Goal: Task Accomplishment & Management: Use online tool/utility

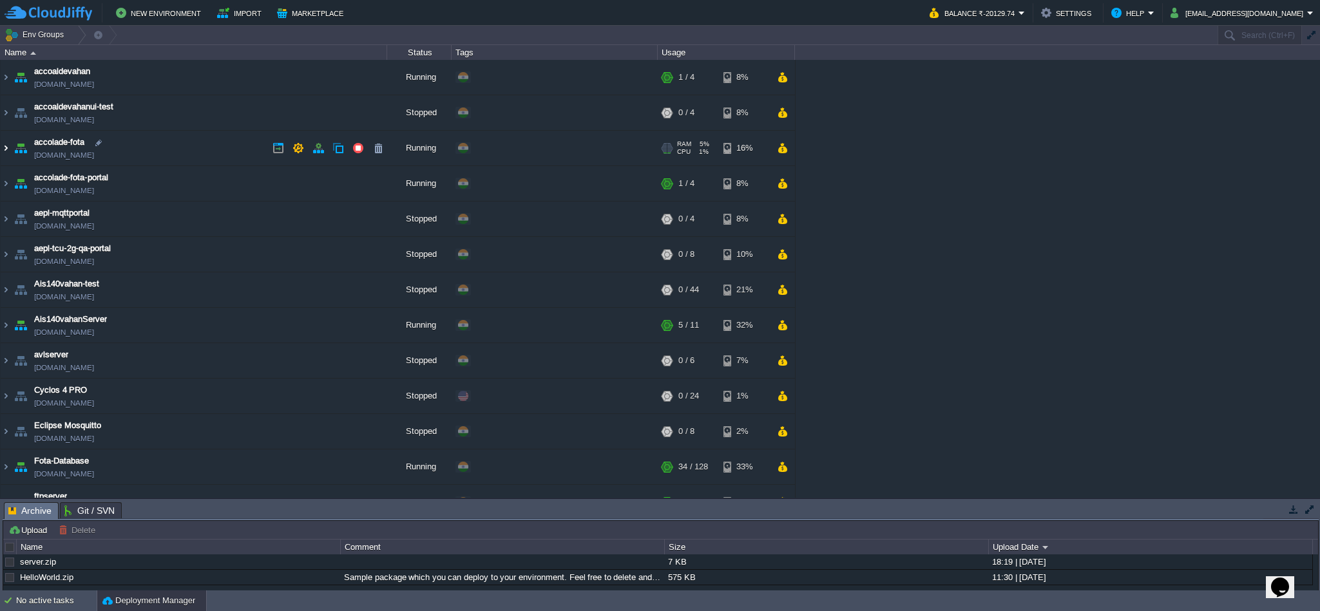
click at [8, 148] on img at bounding box center [6, 148] width 10 height 35
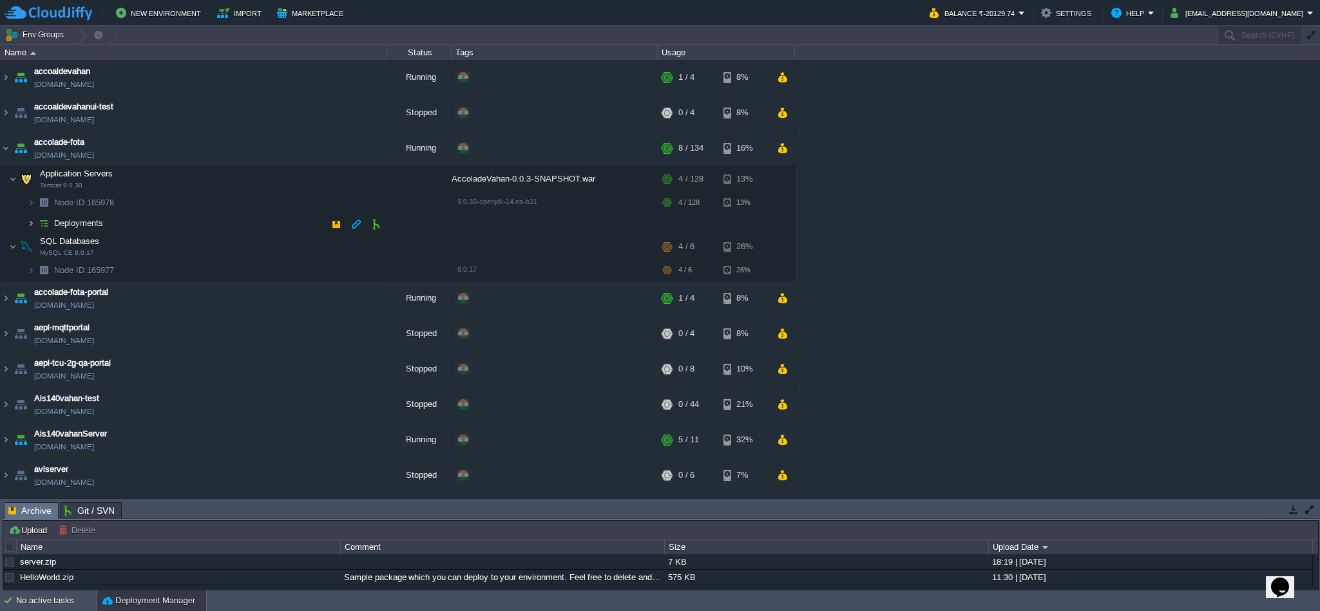
click at [29, 223] on img at bounding box center [31, 223] width 8 height 20
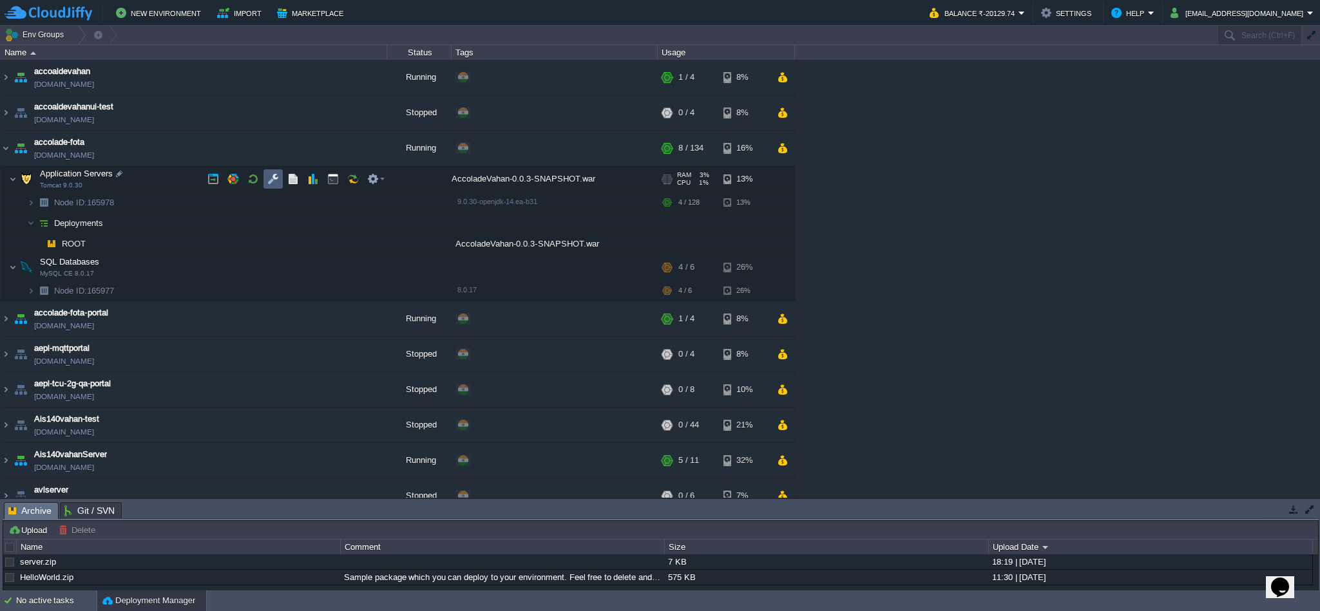
click at [273, 189] on td at bounding box center [272, 178] width 19 height 19
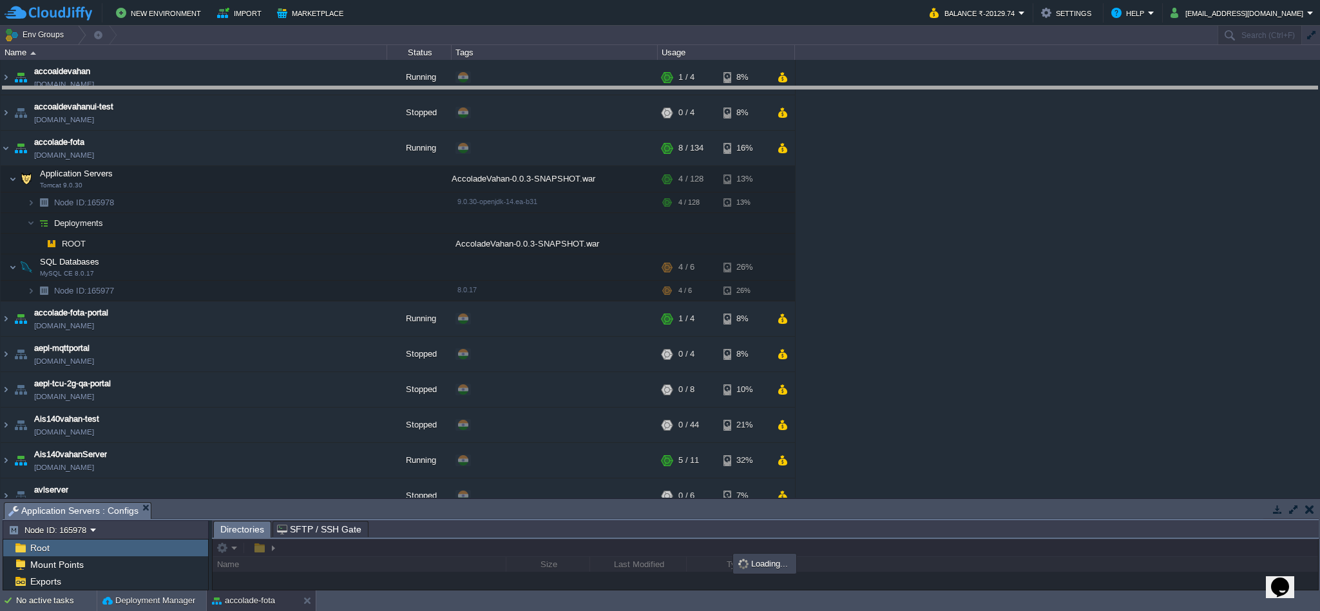
drag, startPoint x: 399, startPoint y: 509, endPoint x: 412, endPoint y: 95, distance: 414.5
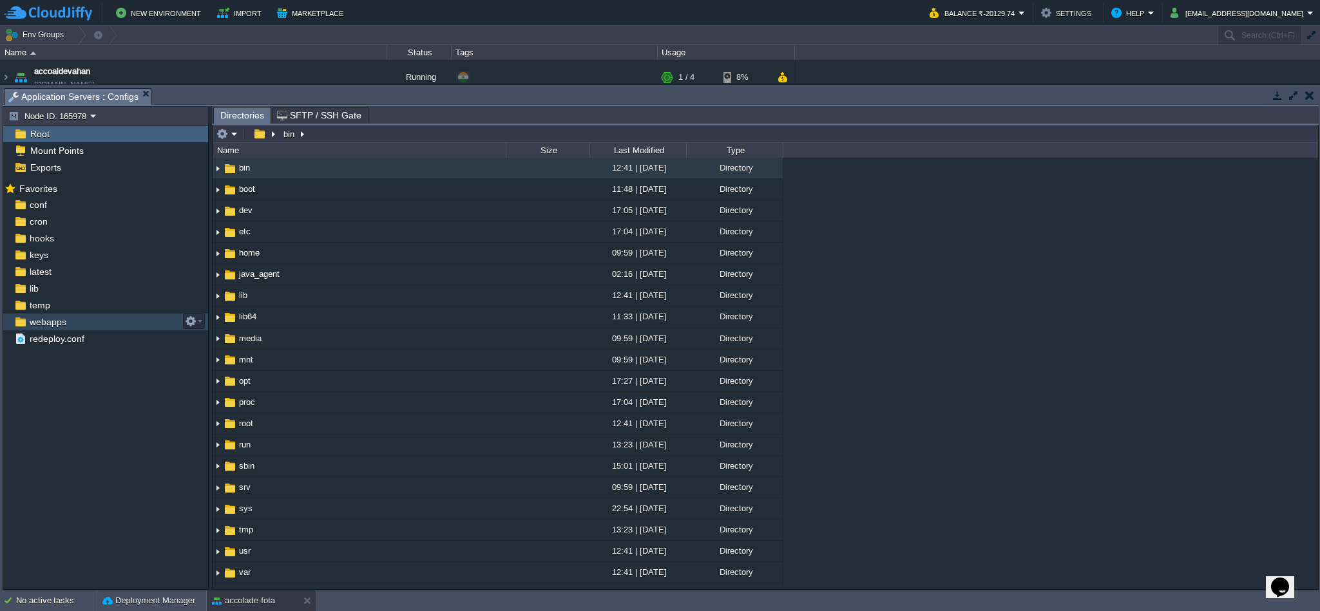
click at [43, 318] on span "webapps" at bounding box center [47, 322] width 41 height 12
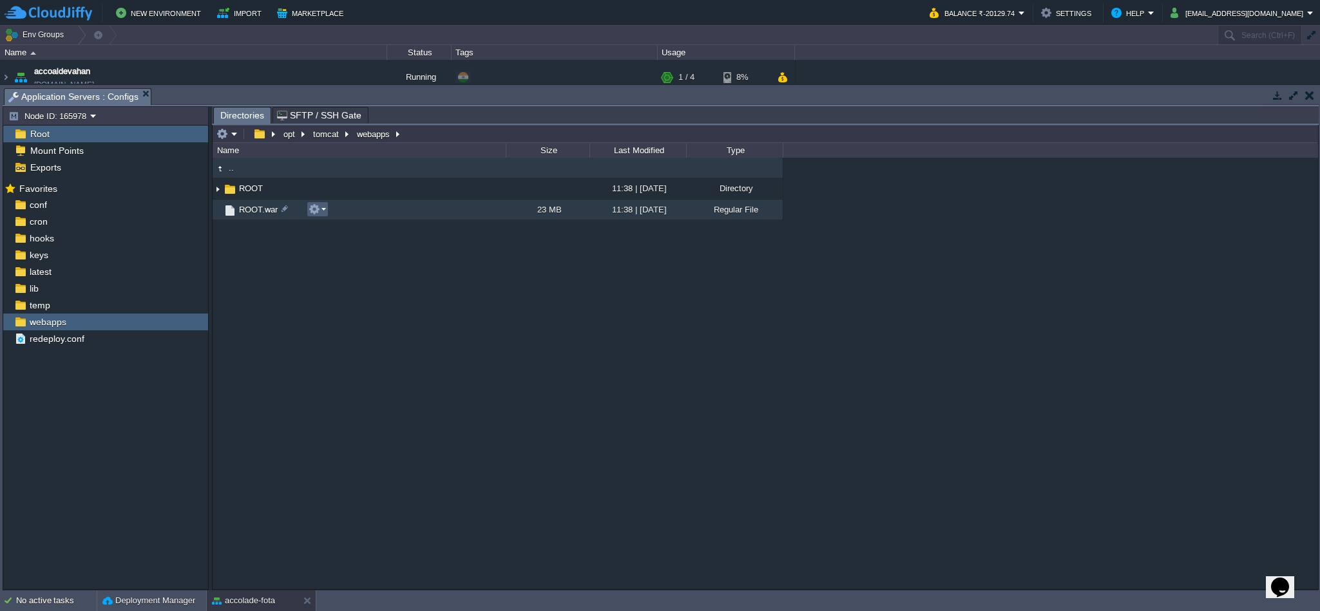
click at [323, 213] on em at bounding box center [317, 210] width 17 height 12
click at [349, 301] on span "Download" at bounding box center [344, 297] width 36 height 10
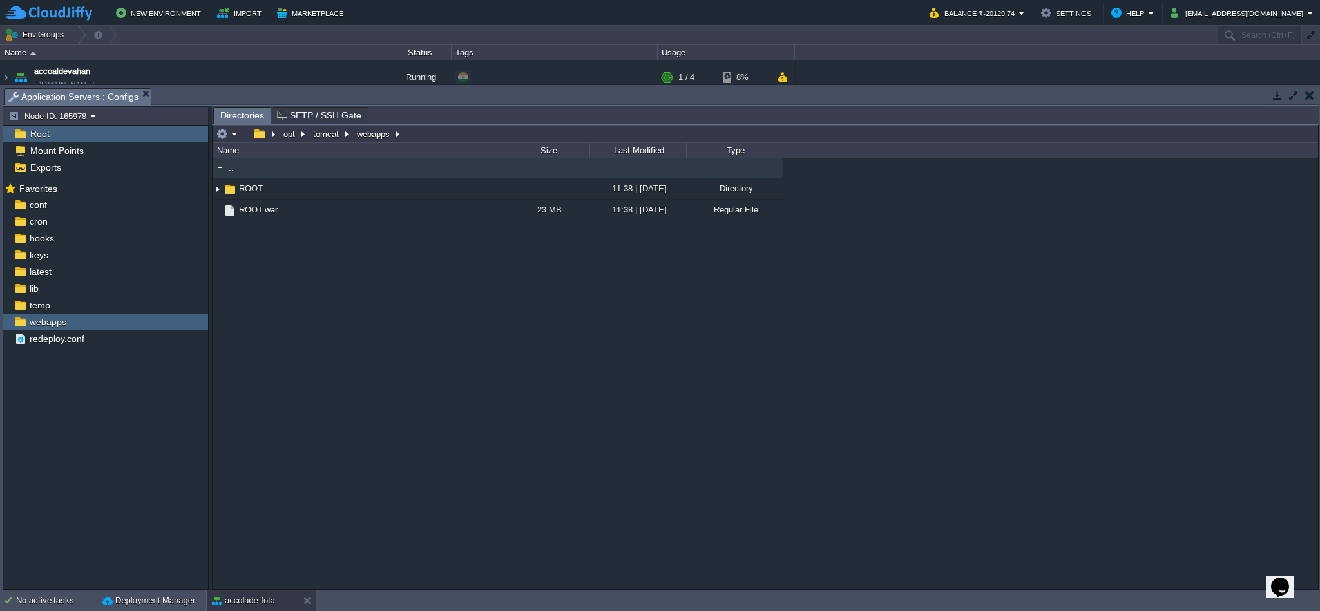
click at [839, 430] on div ".. ROOT 11:38 | [DATE] Directory ROOT.war 23 MB 11:38 | [DATE] Regular File" at bounding box center [765, 373] width 1105 height 431
click at [665, 395] on div ".. ROOT 11:38 | [DATE] Directory ROOT.war 23 MB 11:38 | [DATE] Regular File" at bounding box center [765, 373] width 1105 height 431
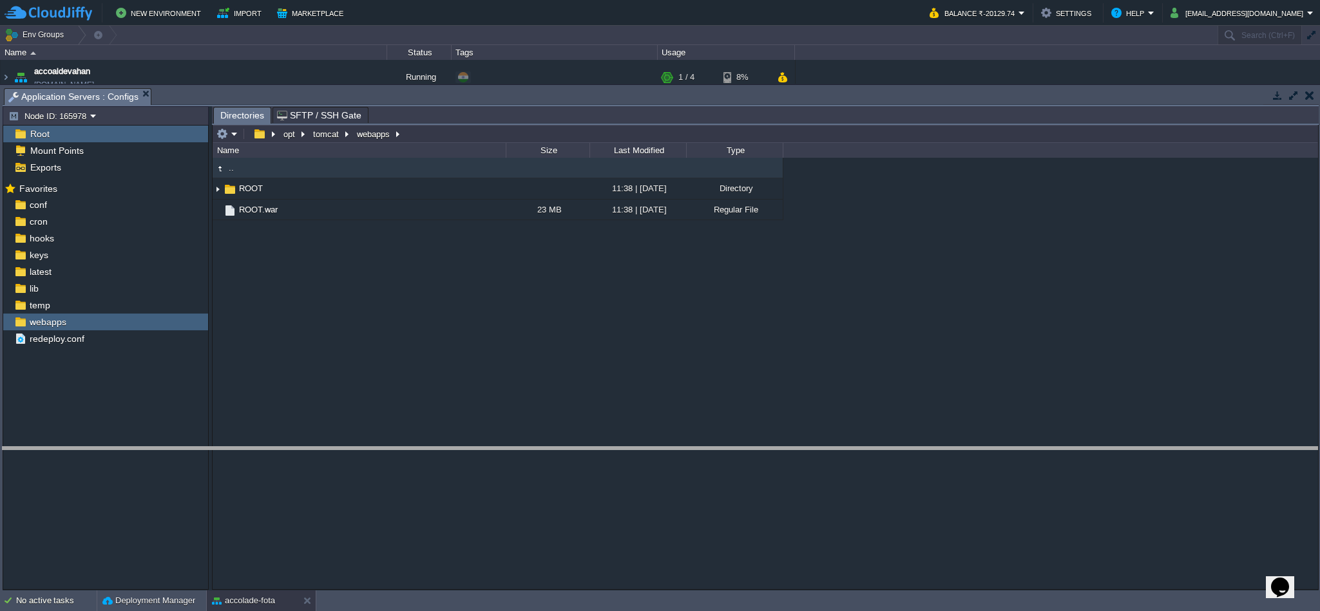
drag, startPoint x: 582, startPoint y: 99, endPoint x: 495, endPoint y: 460, distance: 371.9
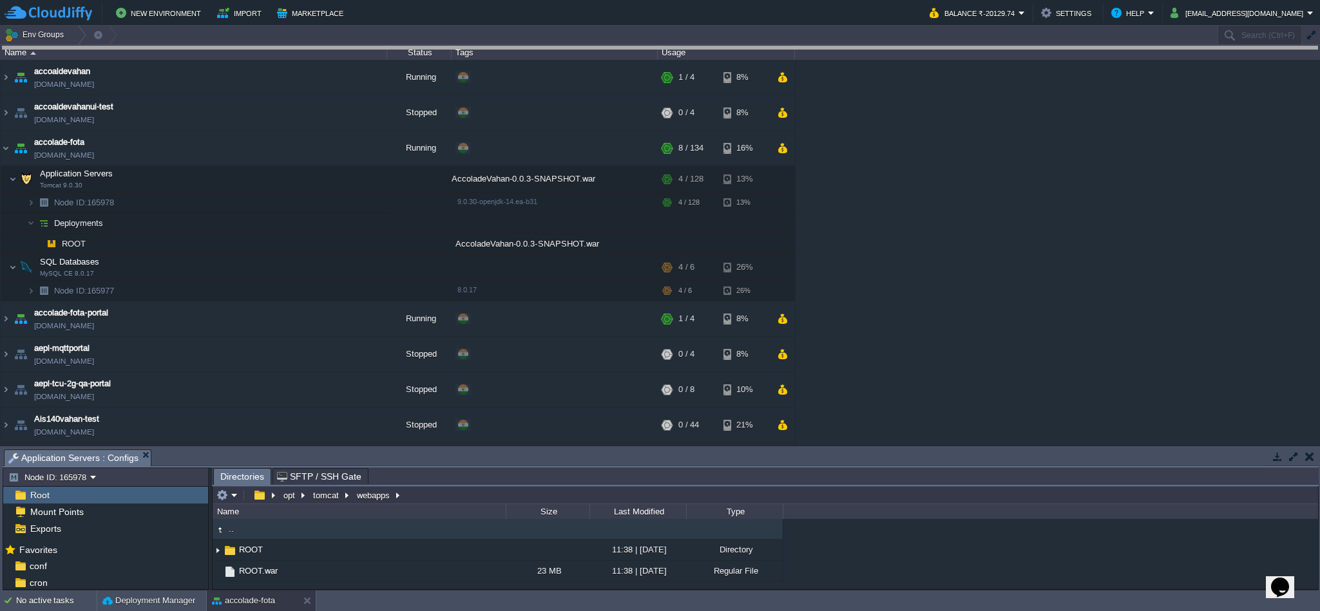
drag, startPoint x: 306, startPoint y: 460, endPoint x: 363, endPoint y: 41, distance: 422.7
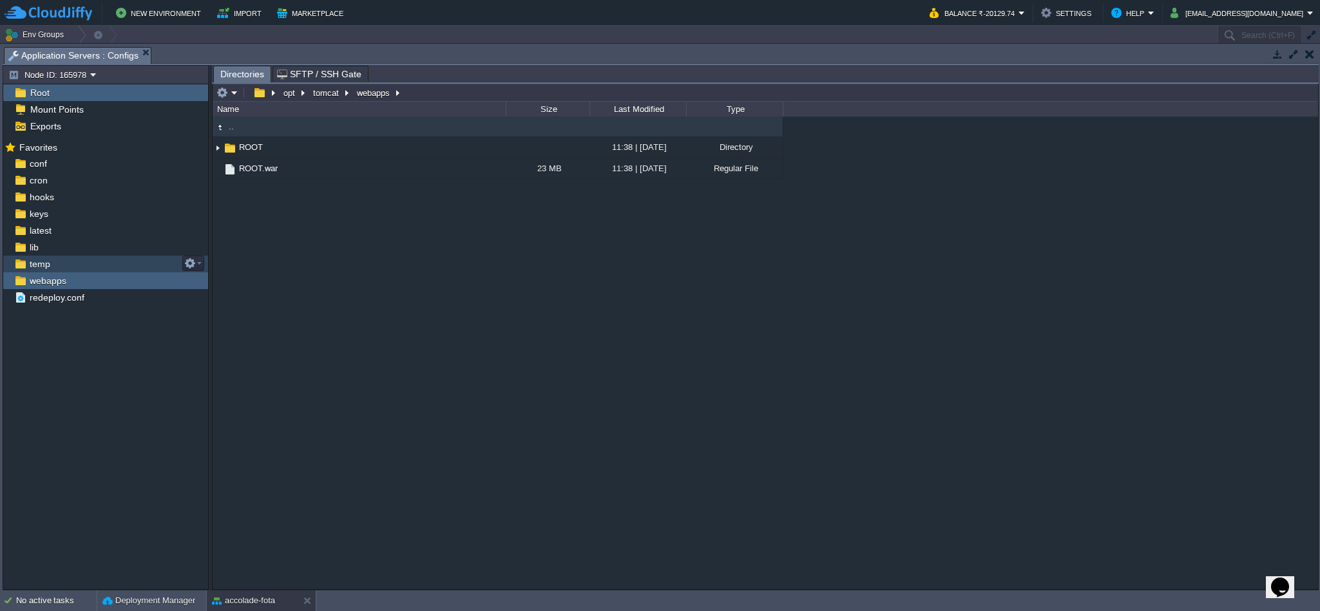
click at [47, 258] on div "temp" at bounding box center [105, 264] width 205 height 17
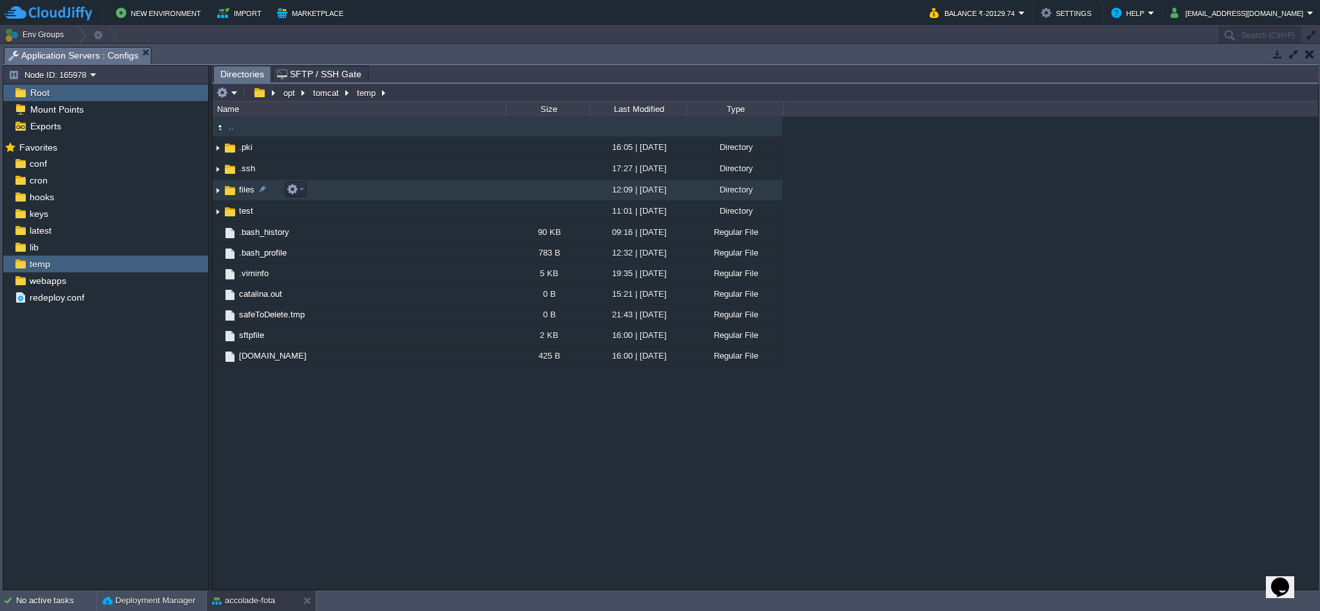
click at [240, 186] on span "files" at bounding box center [246, 189] width 19 height 11
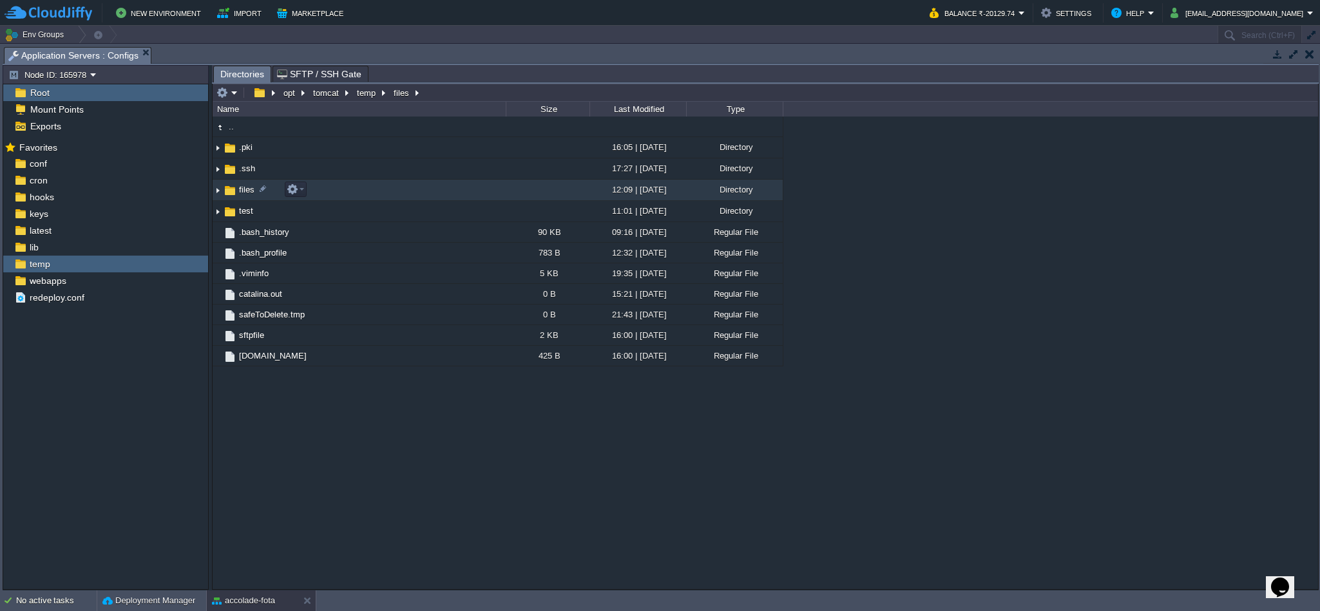
click at [240, 186] on span "files" at bounding box center [246, 189] width 19 height 11
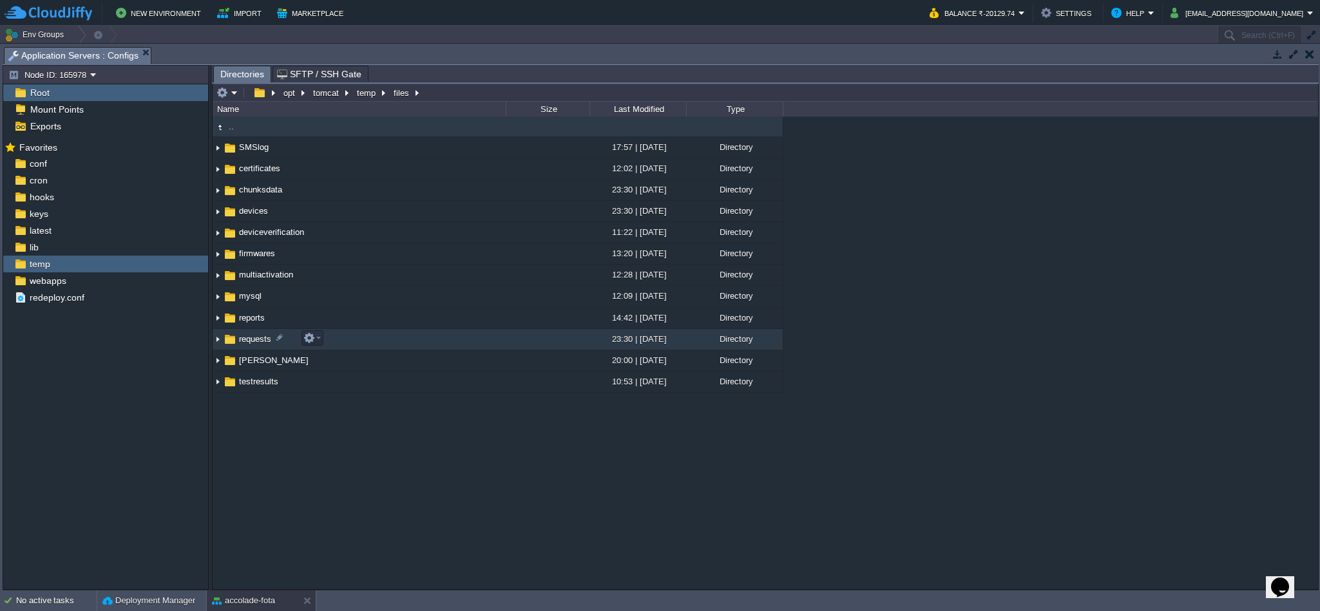
click at [248, 342] on span "requests" at bounding box center [255, 339] width 36 height 11
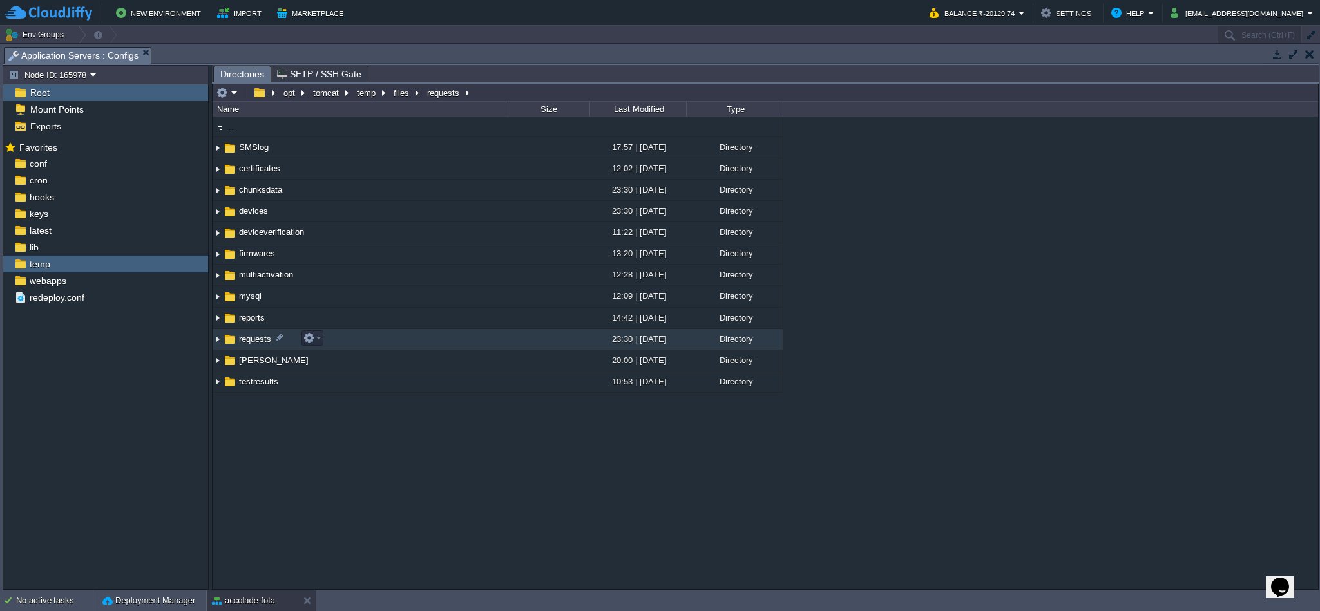
click at [248, 342] on span "requests" at bounding box center [255, 339] width 36 height 11
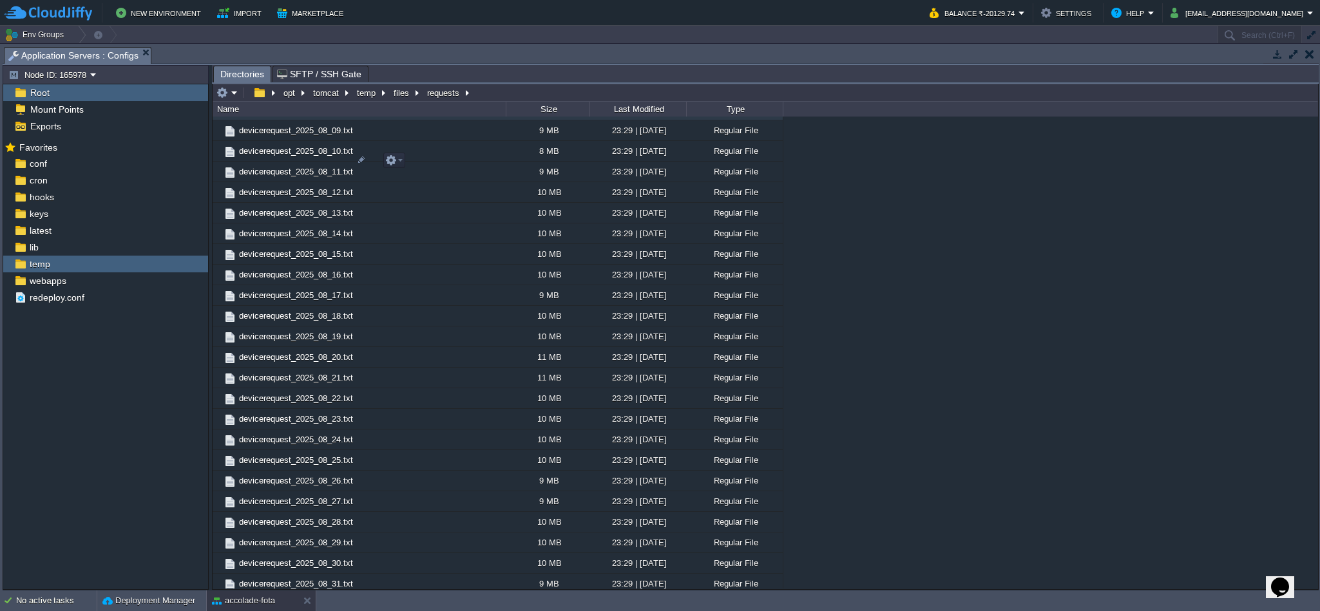
scroll to position [3737, 0]
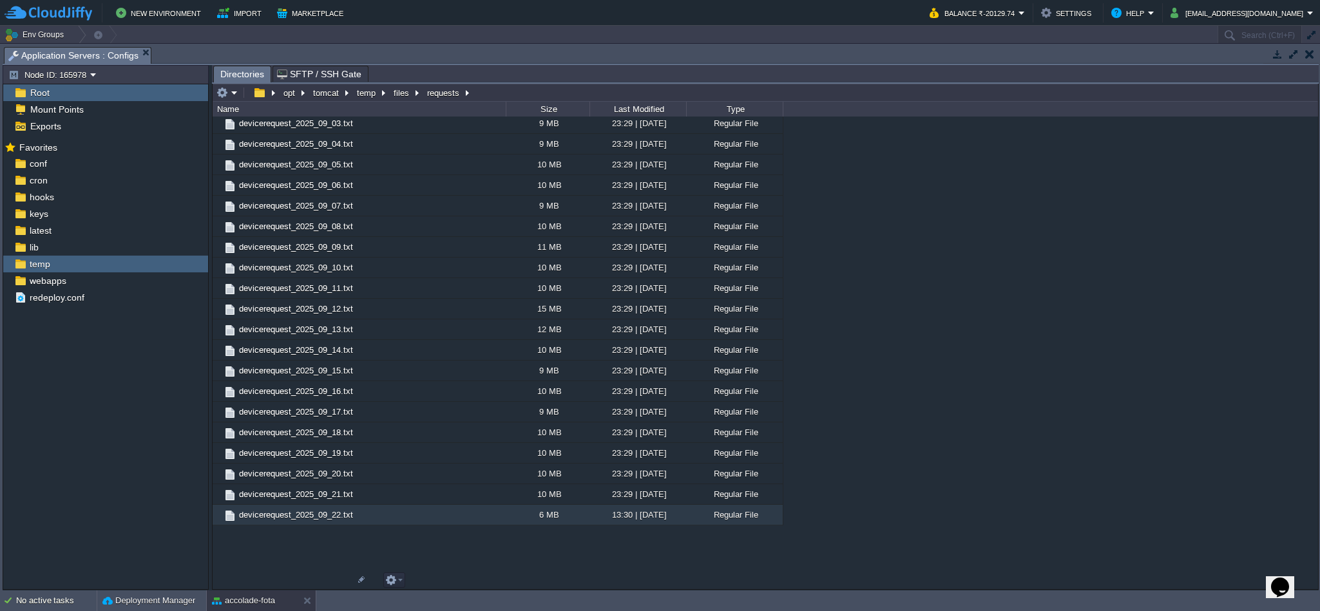
click at [330, 521] on span "devicerequest_2025_09_22.txt" at bounding box center [296, 515] width 118 height 11
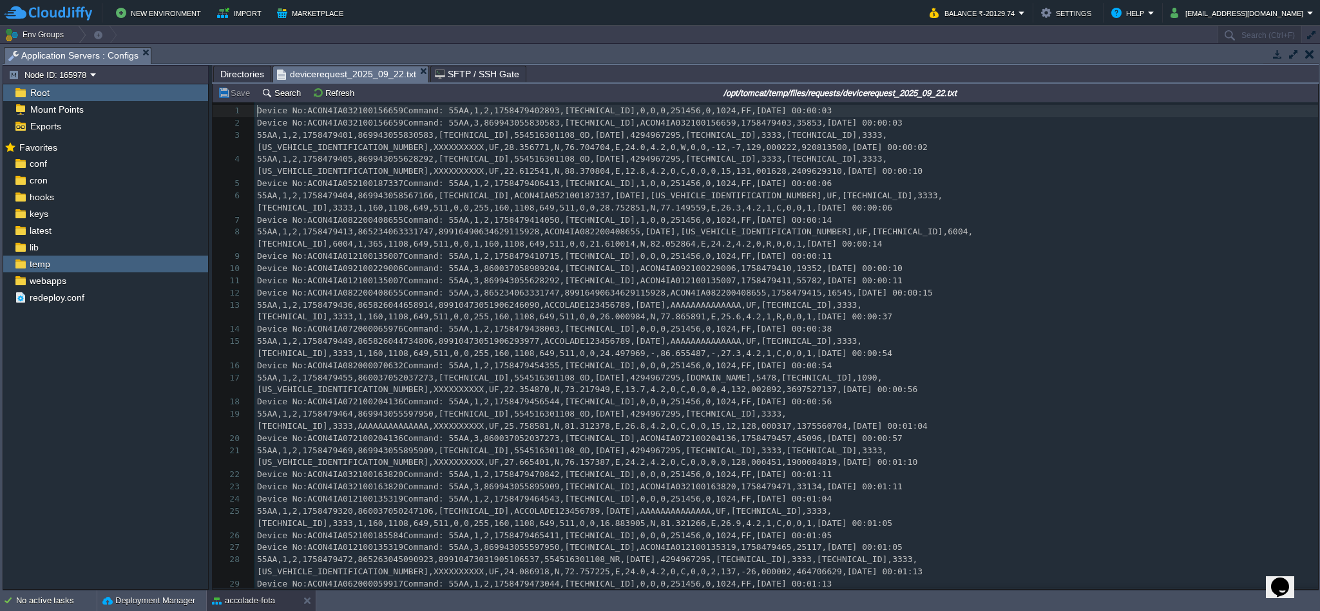
scroll to position [4, 0]
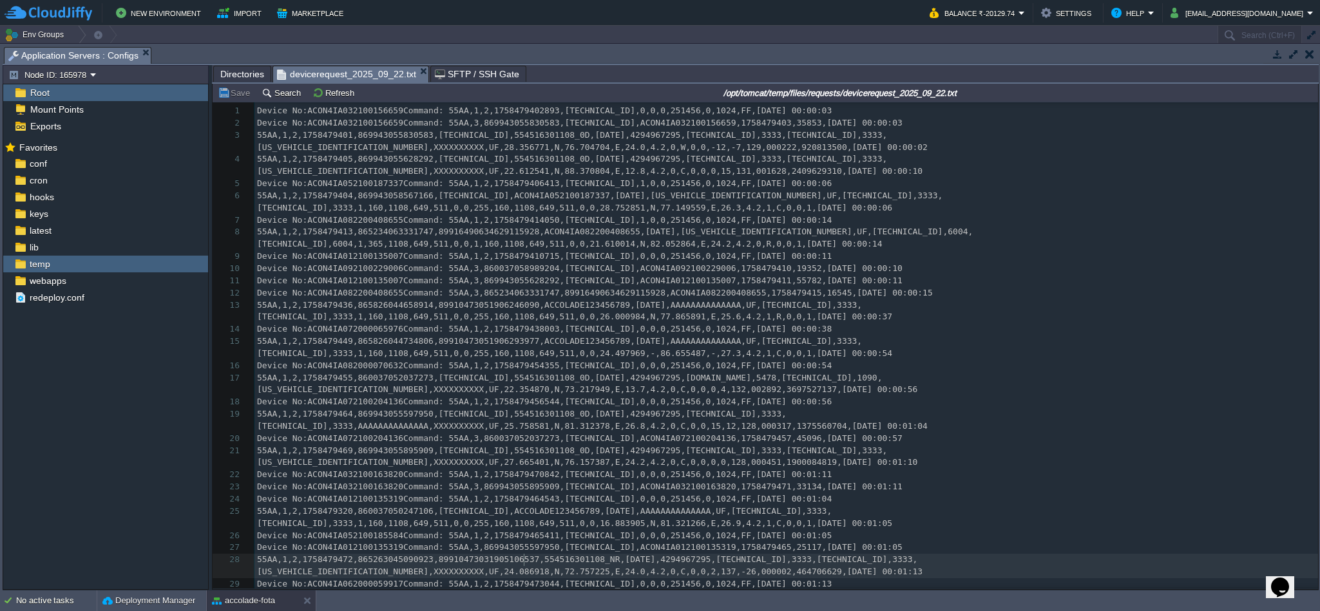
click at [522, 559] on div "30131 1 Device No:ACON4IA032100156659Command: 55AA,1,2,1758479402893,[TECHNICAL…" at bounding box center [786, 427] width 1064 height 644
type textarea "554516301108_NR"
click at [544, 516] on div "x 1 Device No:ACON4IA032100156659Command: 55AA,1,2,1758479402893,[TECHNICAL_ID]…" at bounding box center [786, 427] width 1064 height 644
type textarea "ACCOLADE123456789"
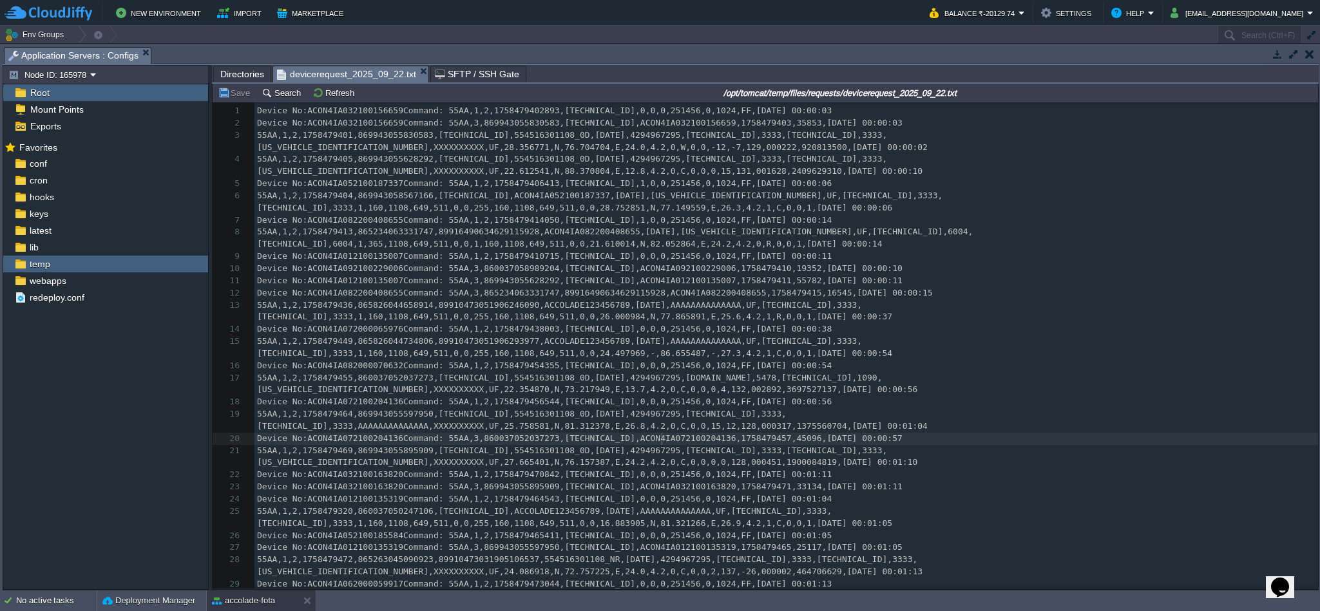
click at [662, 441] on div "x 1 Device No:ACON4IA032100156659Command: 55AA,1,2,1758479402893,[TECHNICAL_ID]…" at bounding box center [786, 427] width 1064 height 644
type textarea "ACON4IA072100204136"
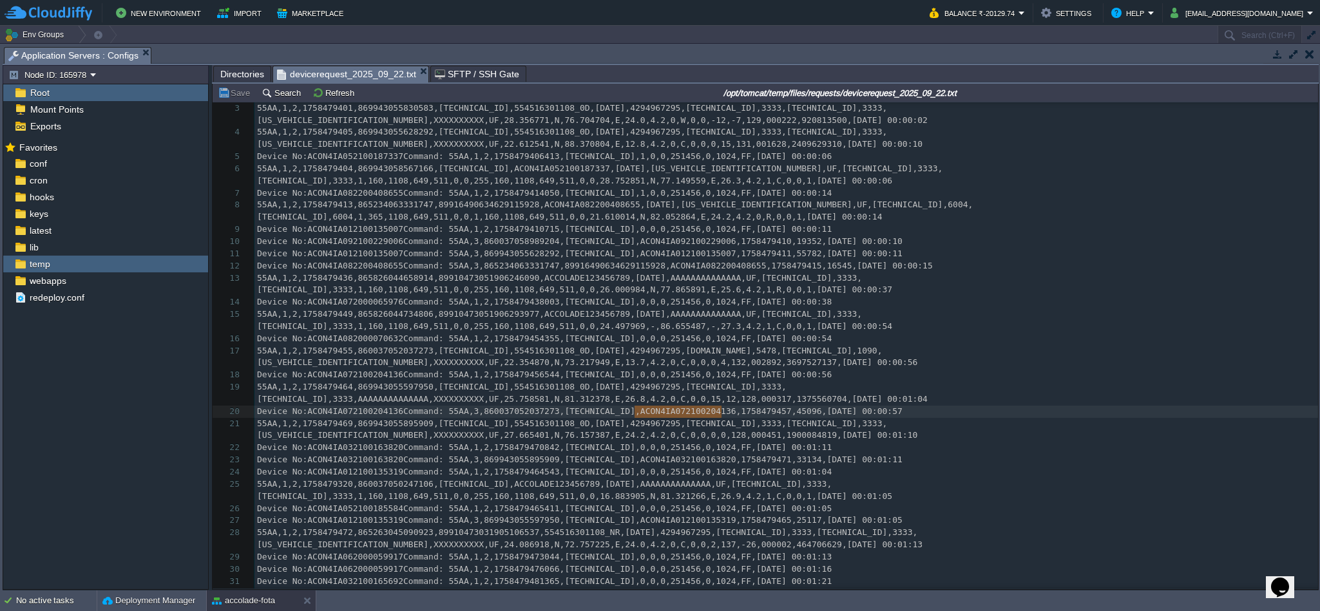
scroll to position [32, 0]
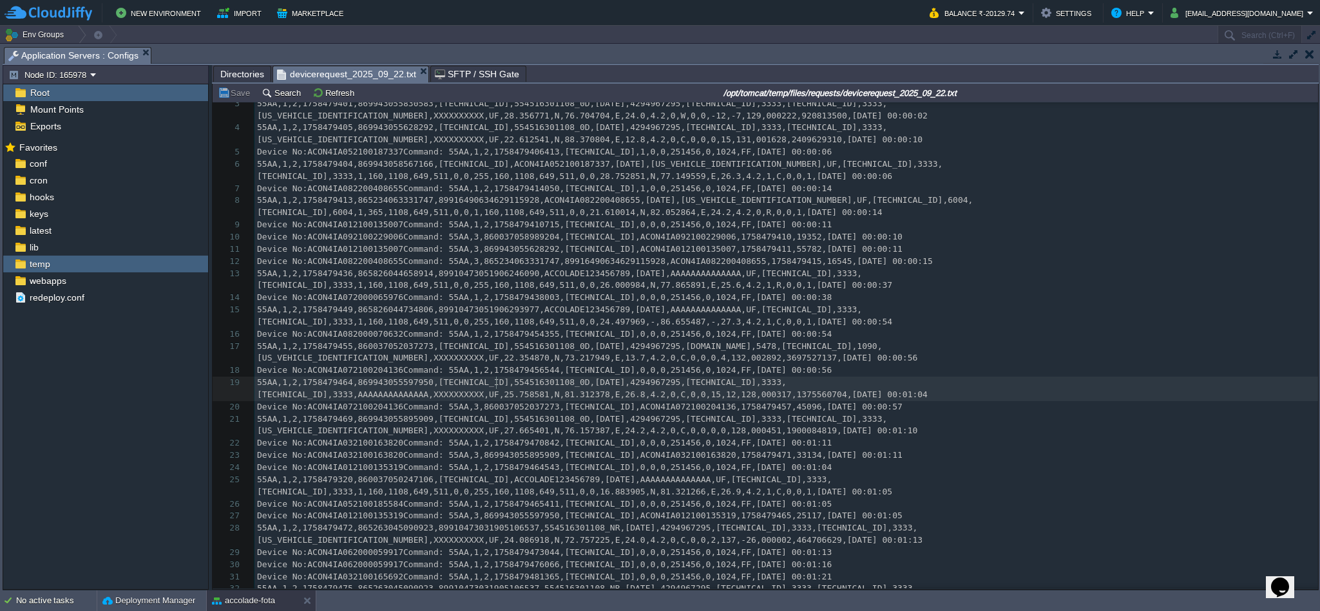
click at [497, 383] on div "x 1 Device No:ACON4IA032100156659Command: 55AA,1,2,1758479402893,[TECHNICAL_ID]…" at bounding box center [786, 425] width 1064 height 704
type textarea "[TECHNICAL_ID]"
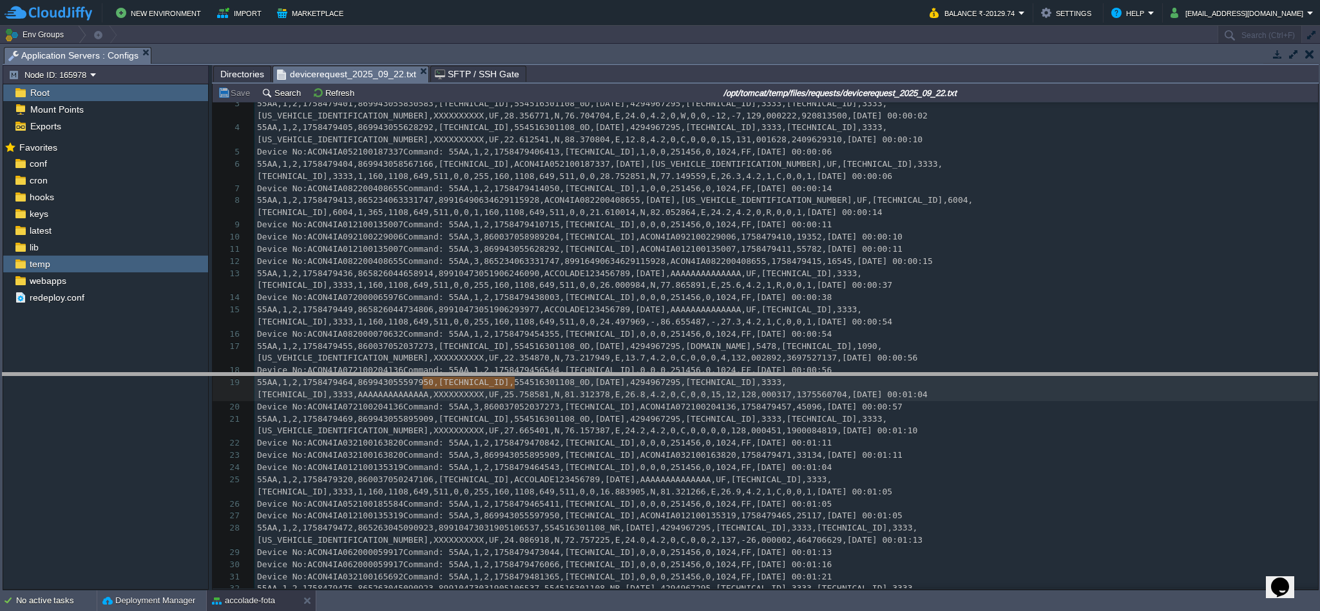
drag, startPoint x: 549, startPoint y: 56, endPoint x: 533, endPoint y: 439, distance: 383.6
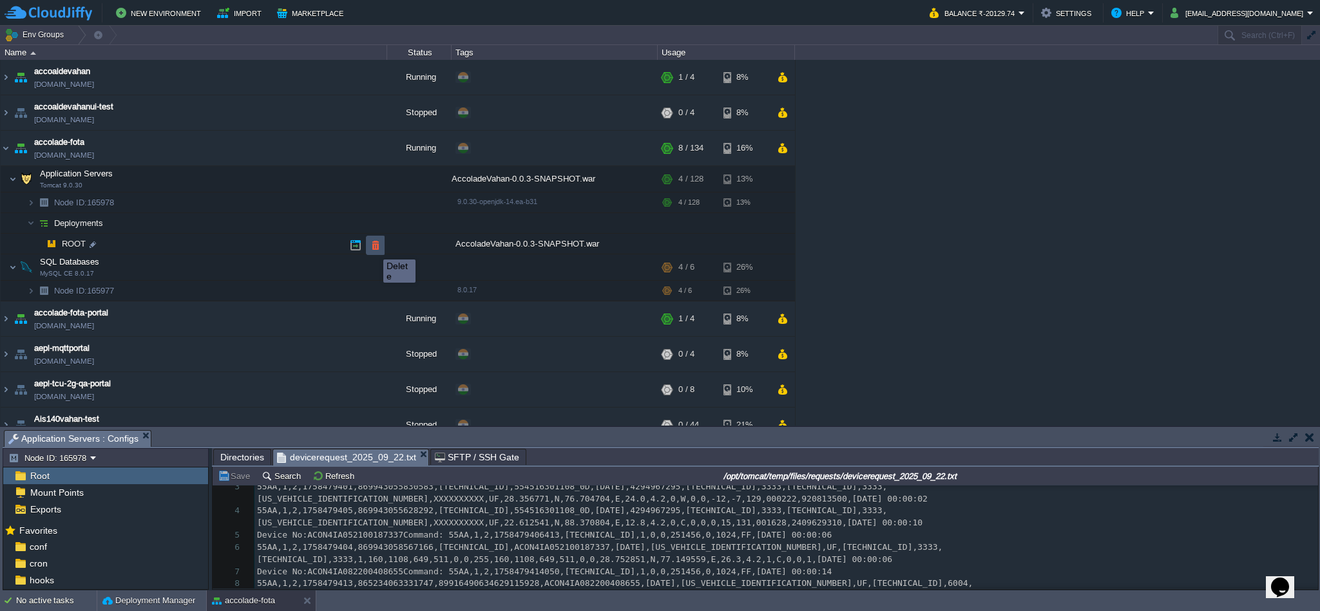
click at [374, 248] on button "button" at bounding box center [376, 246] width 12 height 12
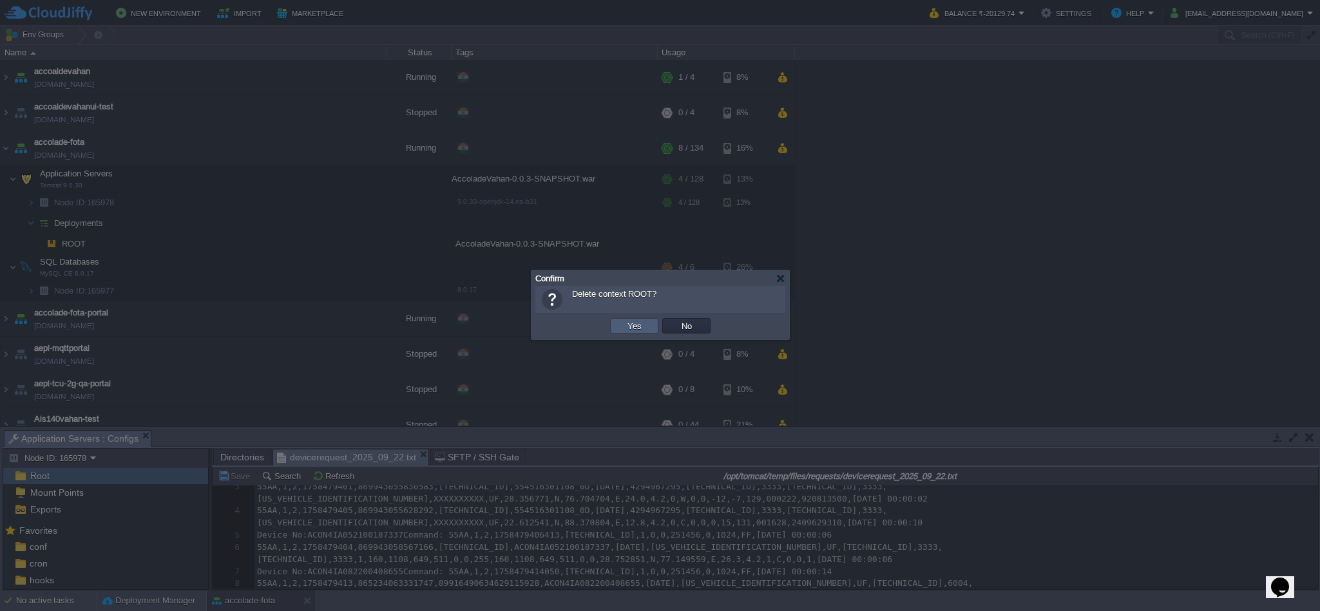
click at [647, 329] on td "Yes" at bounding box center [634, 325] width 48 height 15
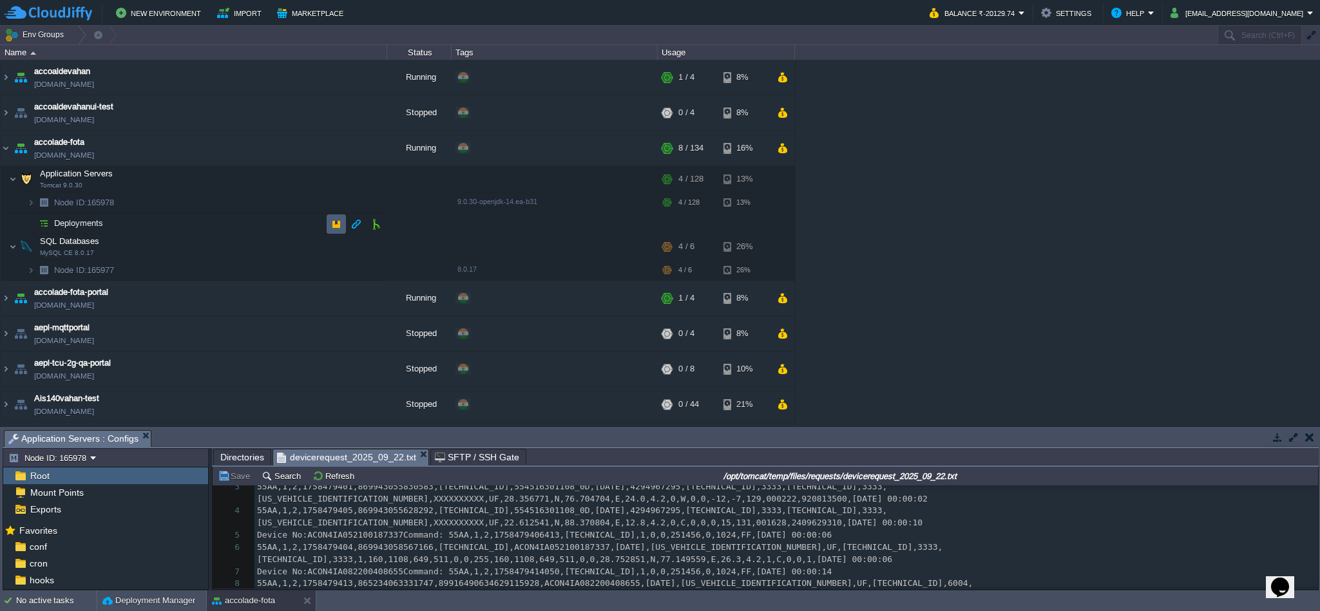
click at [339, 227] on button "button" at bounding box center [336, 224] width 12 height 12
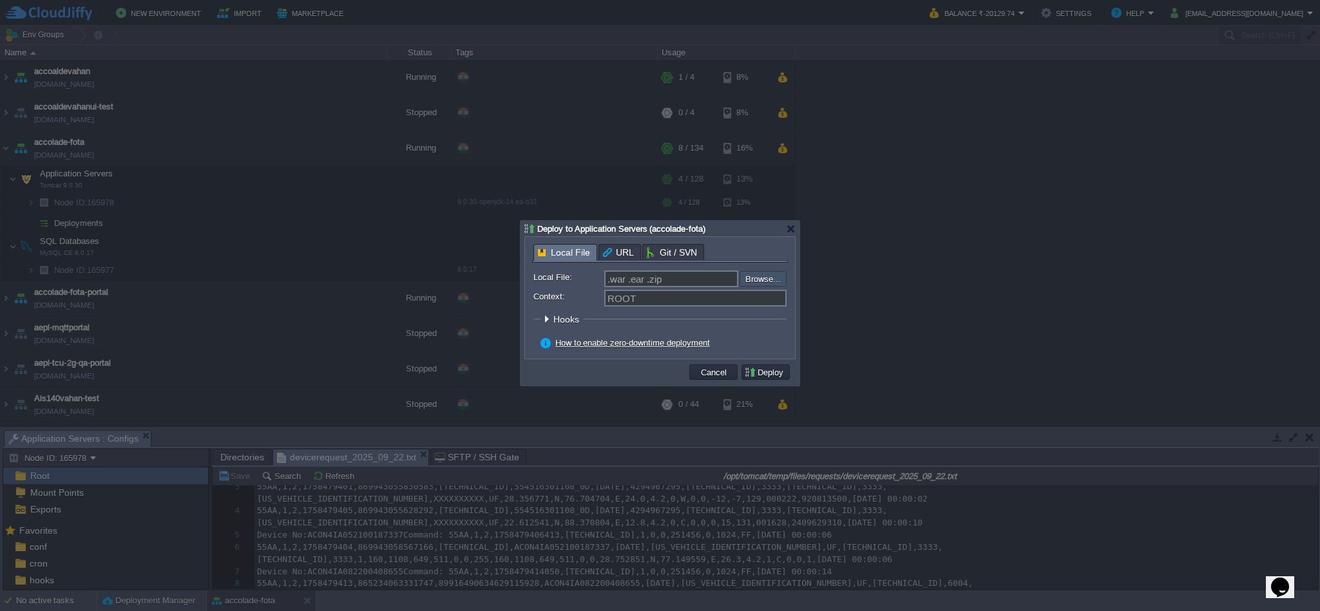
click at [747, 283] on input "file" at bounding box center [705, 279] width 163 height 16
type input "C:\fakepath\AccoladeVahan-0.0.3-SNAPSHOT.war"
type input "AccoladeVahan-0.0.3-SNAPSHOT.war"
click at [763, 378] on button "Deploy" at bounding box center [765, 373] width 43 height 12
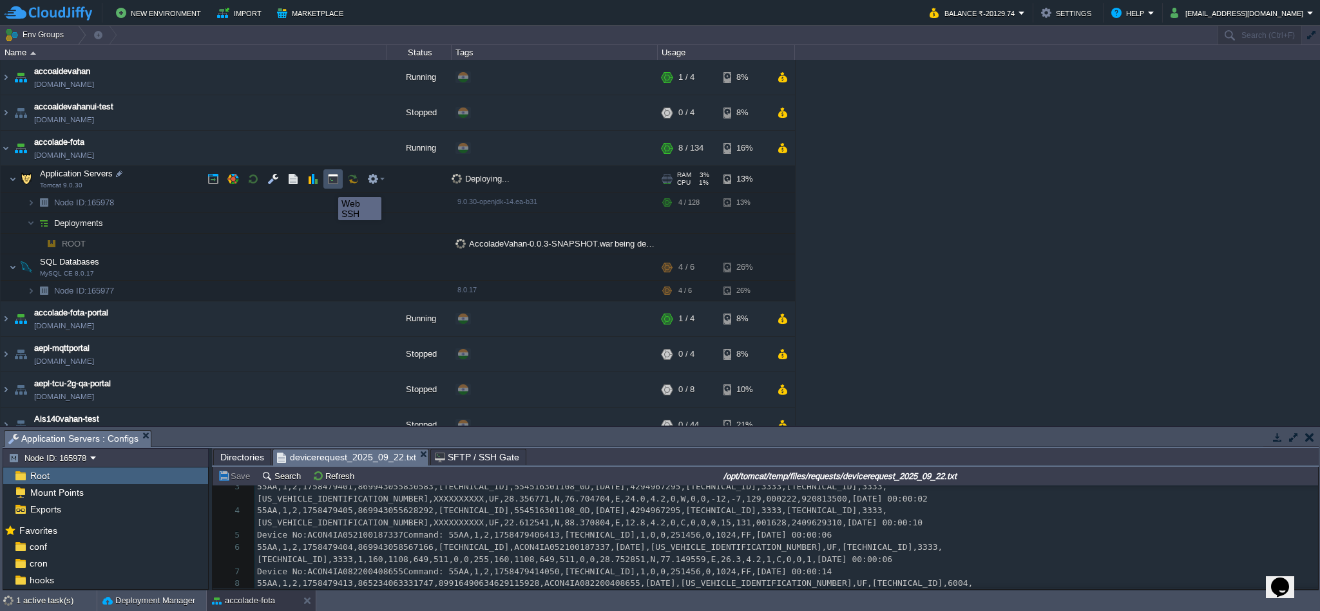
click at [329, 185] on button "button" at bounding box center [333, 179] width 12 height 12
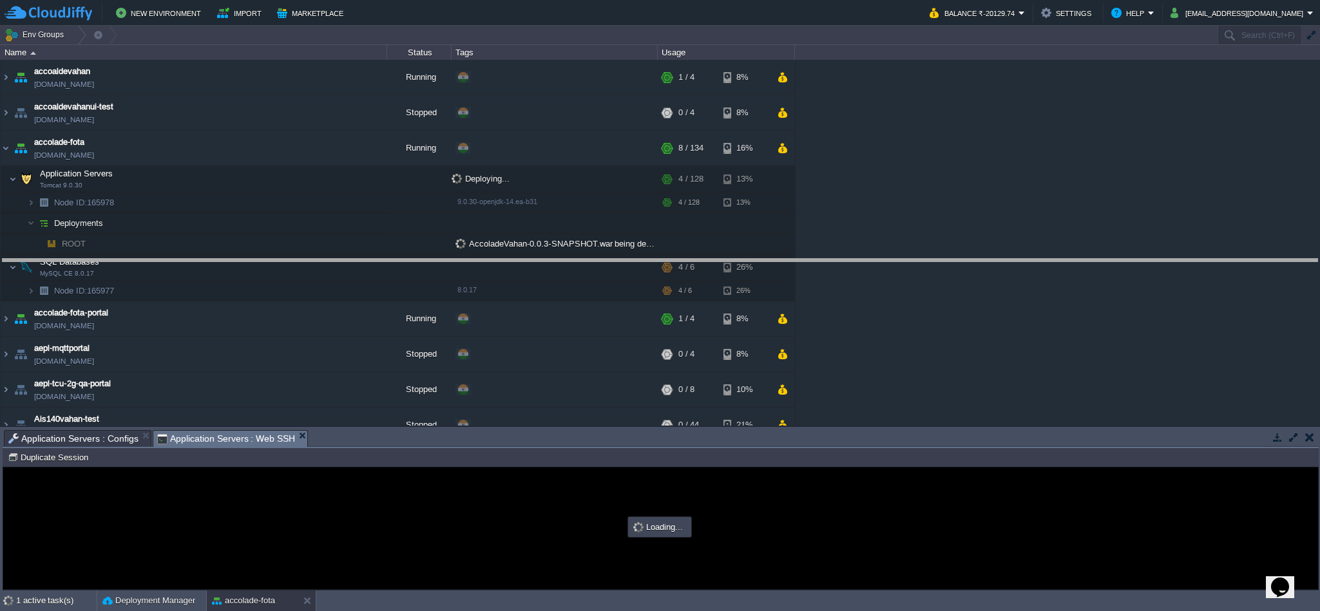
drag, startPoint x: 462, startPoint y: 439, endPoint x: 441, endPoint y: 269, distance: 171.3
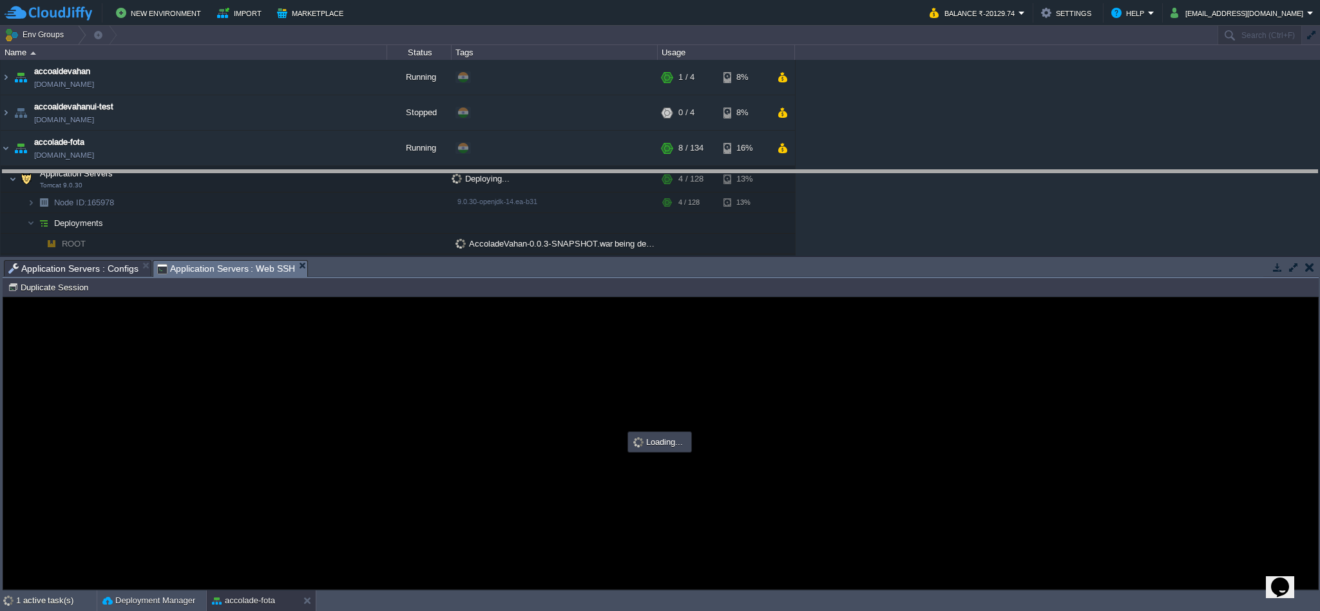
drag, startPoint x: 422, startPoint y: 269, endPoint x: 424, endPoint y: 182, distance: 87.0
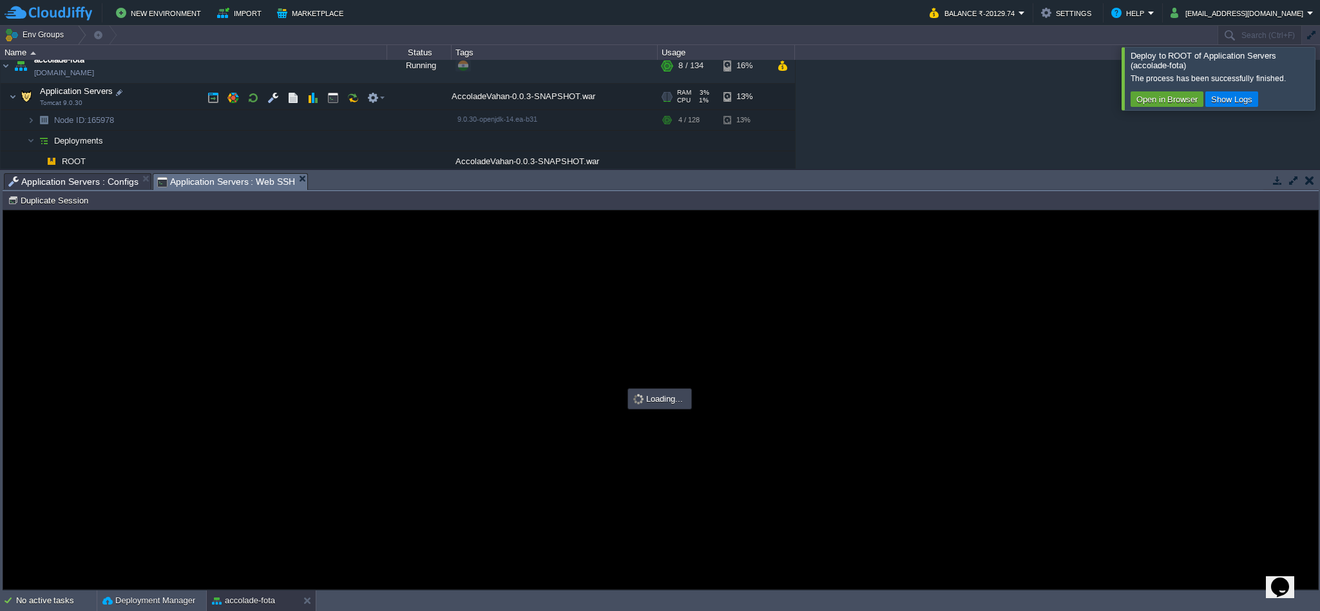
scroll to position [0, 0]
type input "#000000"
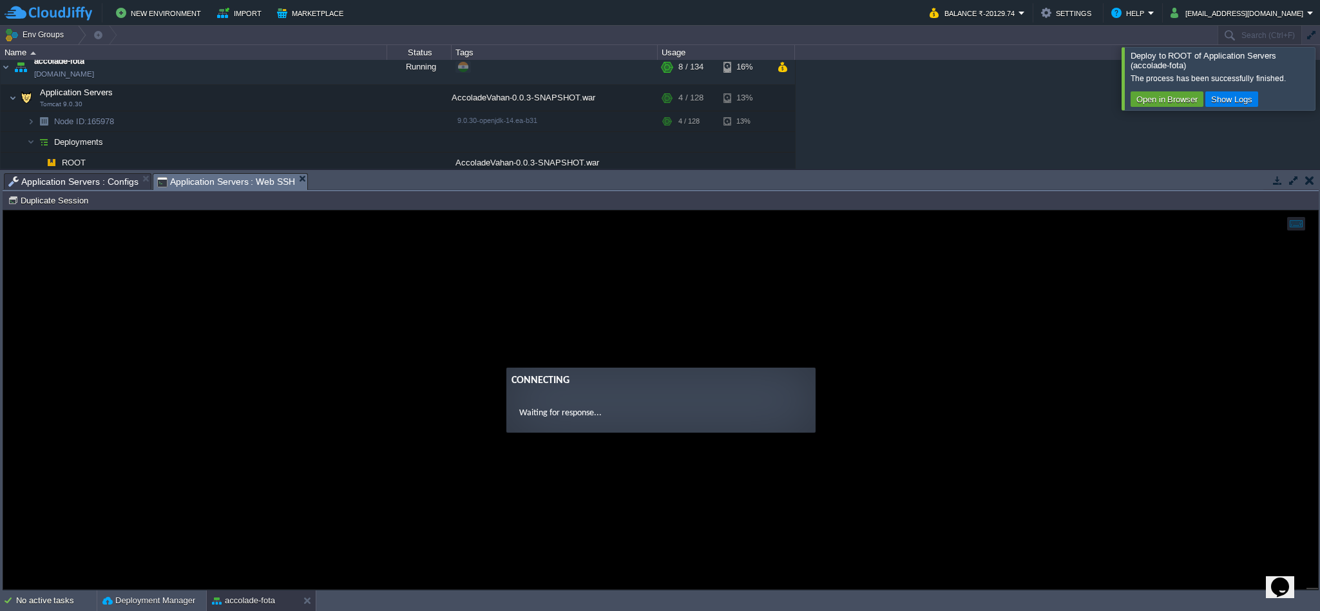
click at [407, 466] on guac-modal "Connecting Waiting for response..." at bounding box center [660, 400] width 1315 height 379
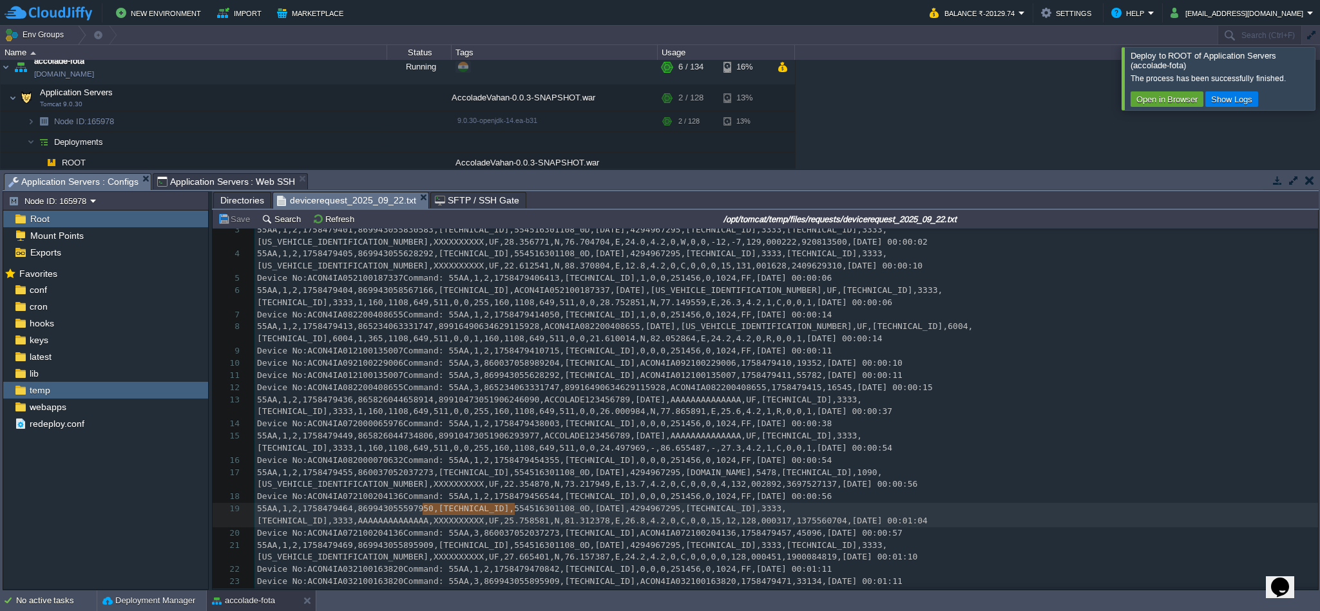
click at [86, 184] on span "Application Servers : Configs" at bounding box center [73, 182] width 130 height 16
click at [43, 408] on span "webapps" at bounding box center [47, 407] width 41 height 12
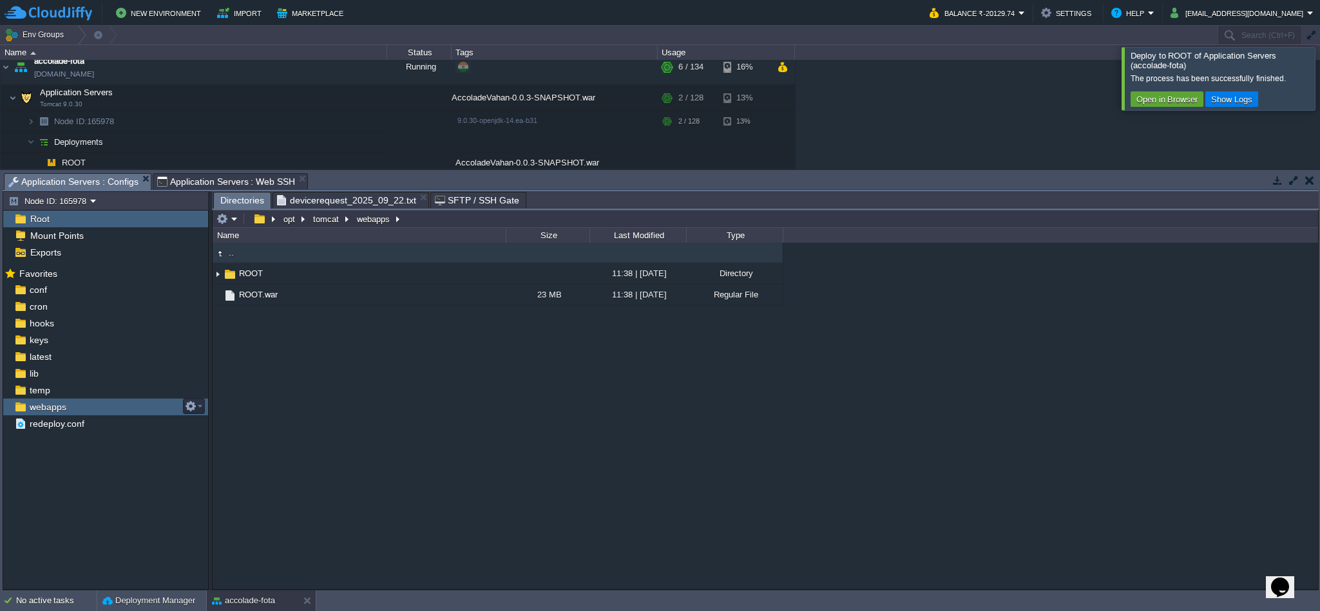
click at [43, 408] on span "webapps" at bounding box center [47, 407] width 41 height 12
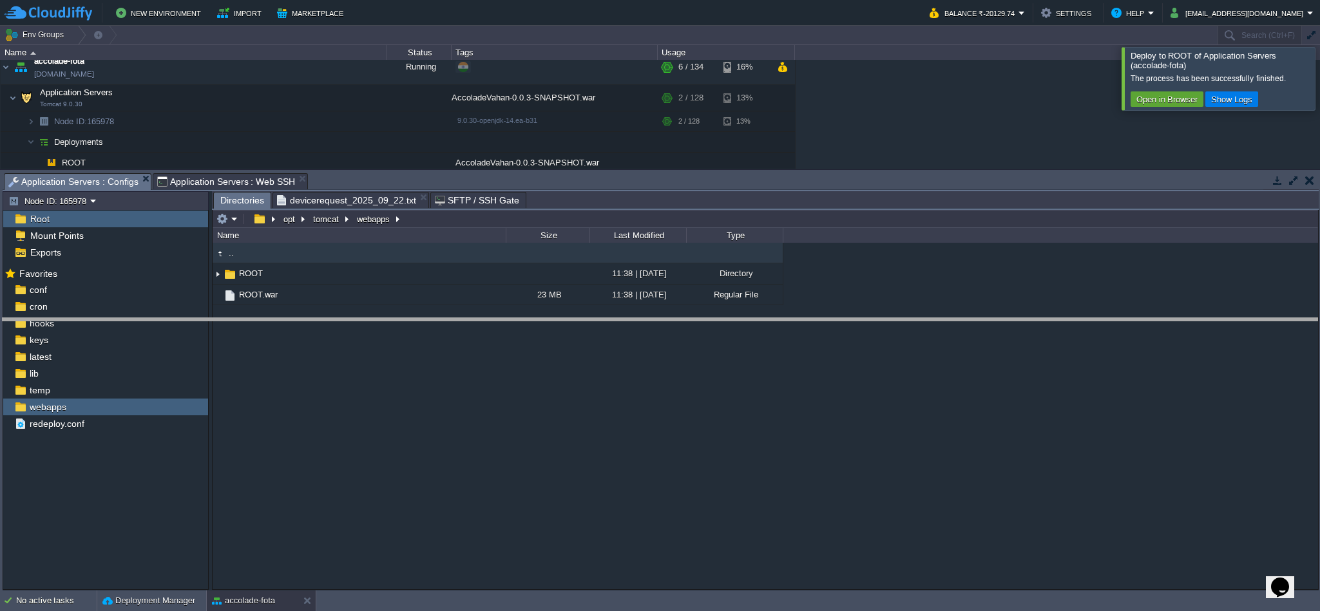
drag, startPoint x: 433, startPoint y: 184, endPoint x: 426, endPoint y: 329, distance: 145.8
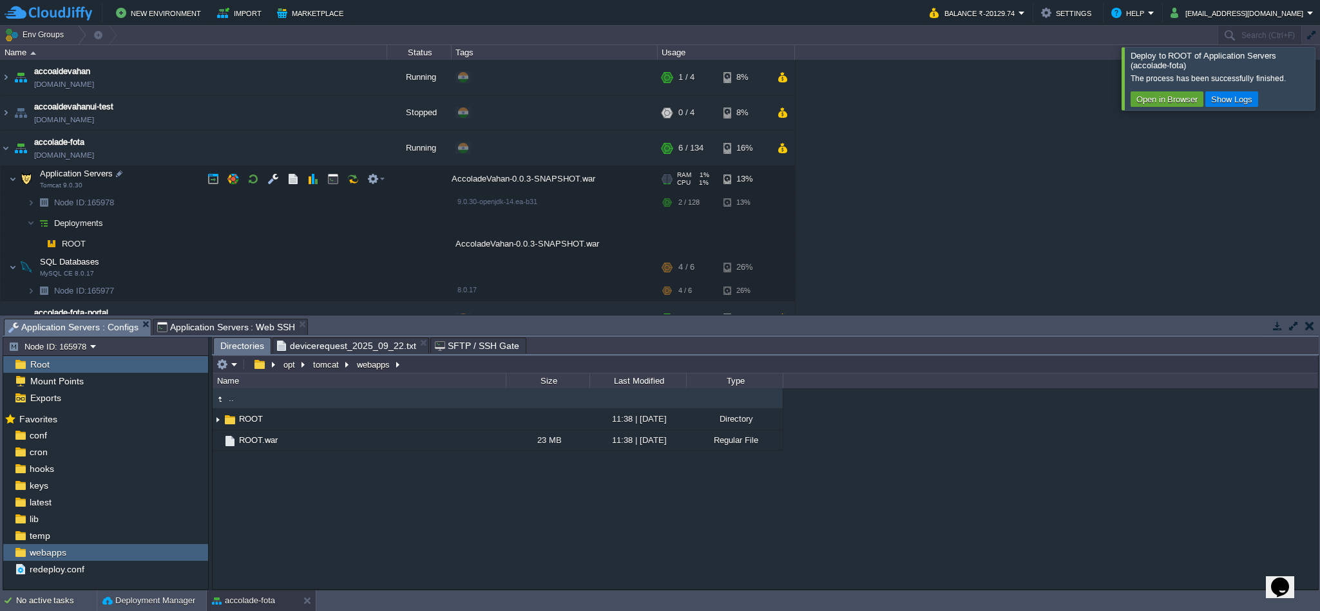
click at [1319, 99] on div at bounding box center [1335, 78] width 0 height 62
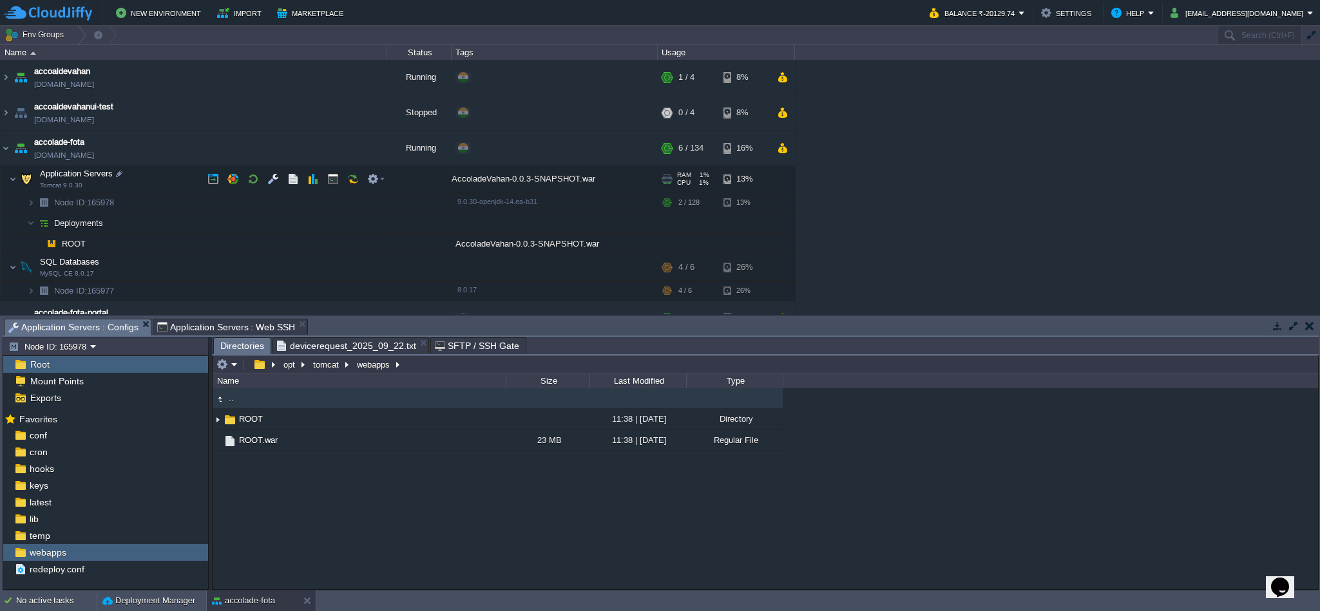
click at [962, 207] on div "accoaldevahan [DOMAIN_NAME] Running + Add to Env Group RAM 7% CPU 0% 1 / 4 8% a…" at bounding box center [660, 187] width 1320 height 254
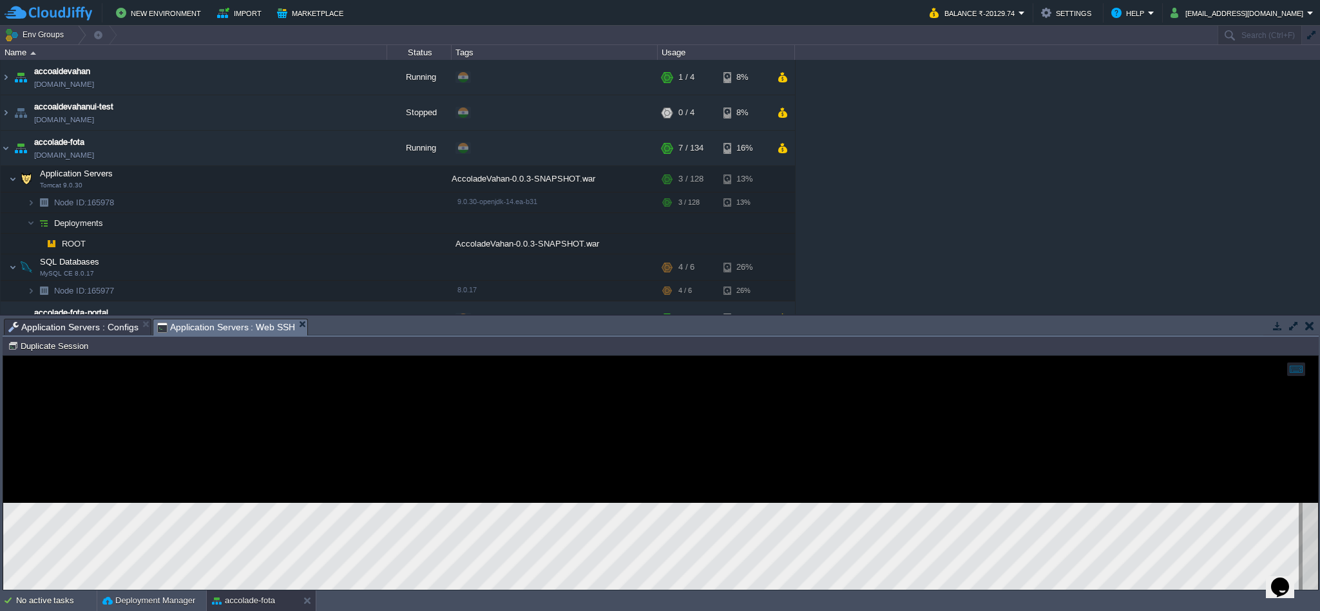
click at [177, 327] on span "Application Servers : Web SSH" at bounding box center [226, 328] width 139 height 16
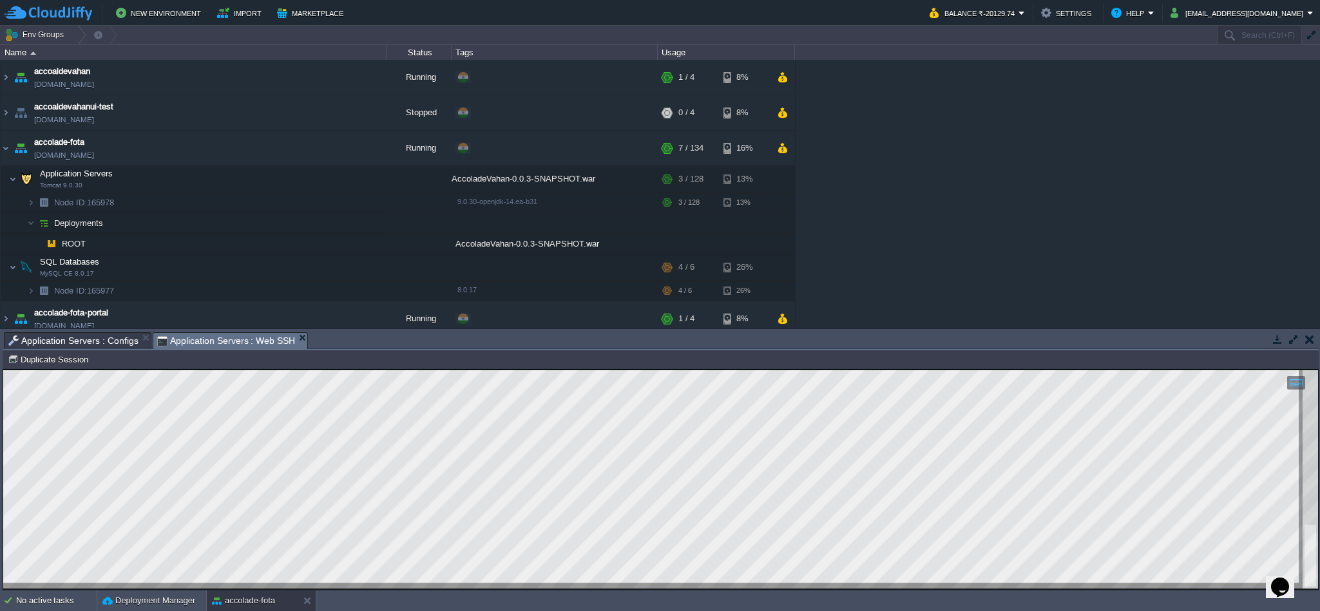
click at [27, 588] on div at bounding box center [660, 479] width 1315 height 218
click at [3, 370] on html "Copy: Ctrl + Shift + C Paste: Ctrl + V Settings: Ctrl + Shift + Alt 0" at bounding box center [660, 370] width 1315 height 0
click at [260, 182] on td at bounding box center [253, 178] width 19 height 19
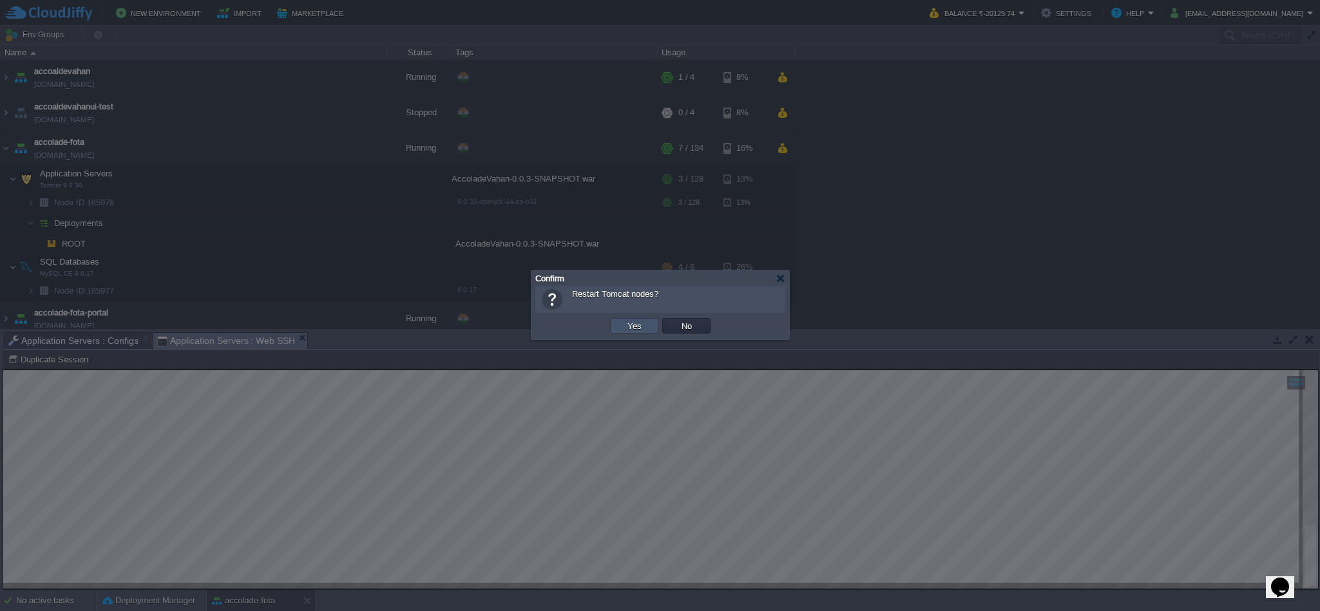
click at [638, 327] on button "Yes" at bounding box center [635, 326] width 22 height 12
